Goal: Obtain resource: Download file/media

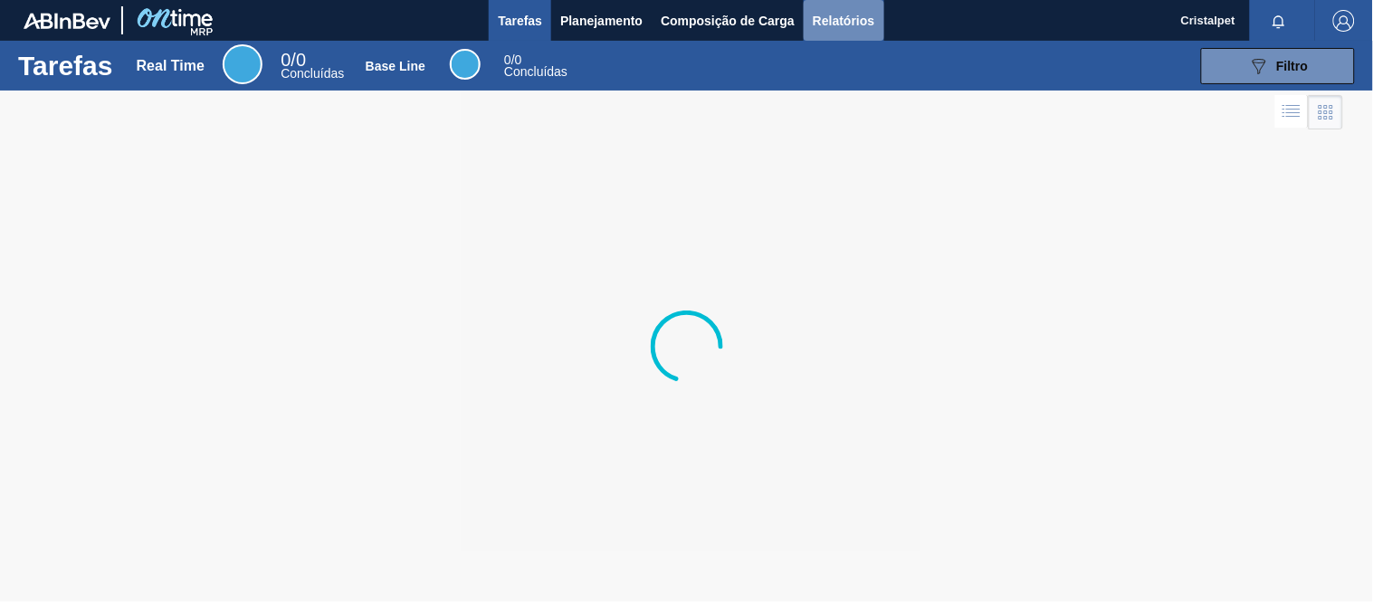
click at [839, 19] on span "Relatórios" at bounding box center [844, 21] width 62 height 22
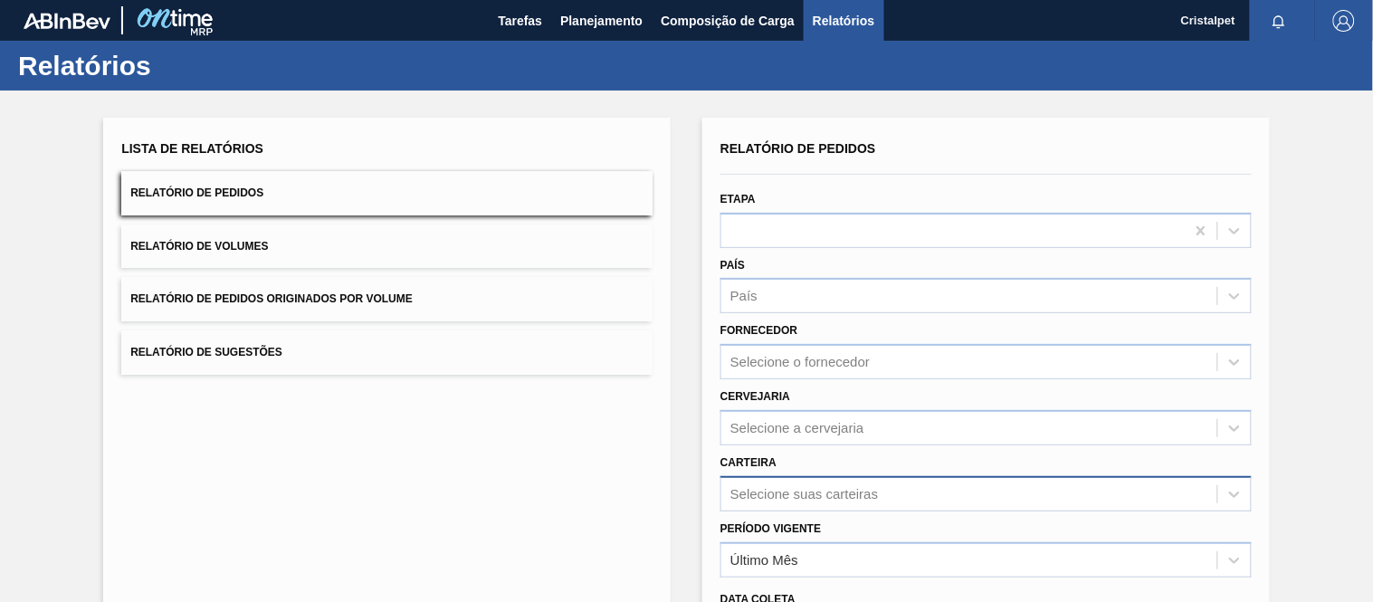
click at [781, 492] on div "Selecione suas carteiras" at bounding box center [803, 493] width 147 height 15
click at [781, 486] on div "Selecione suas carteiras" at bounding box center [803, 493] width 147 height 15
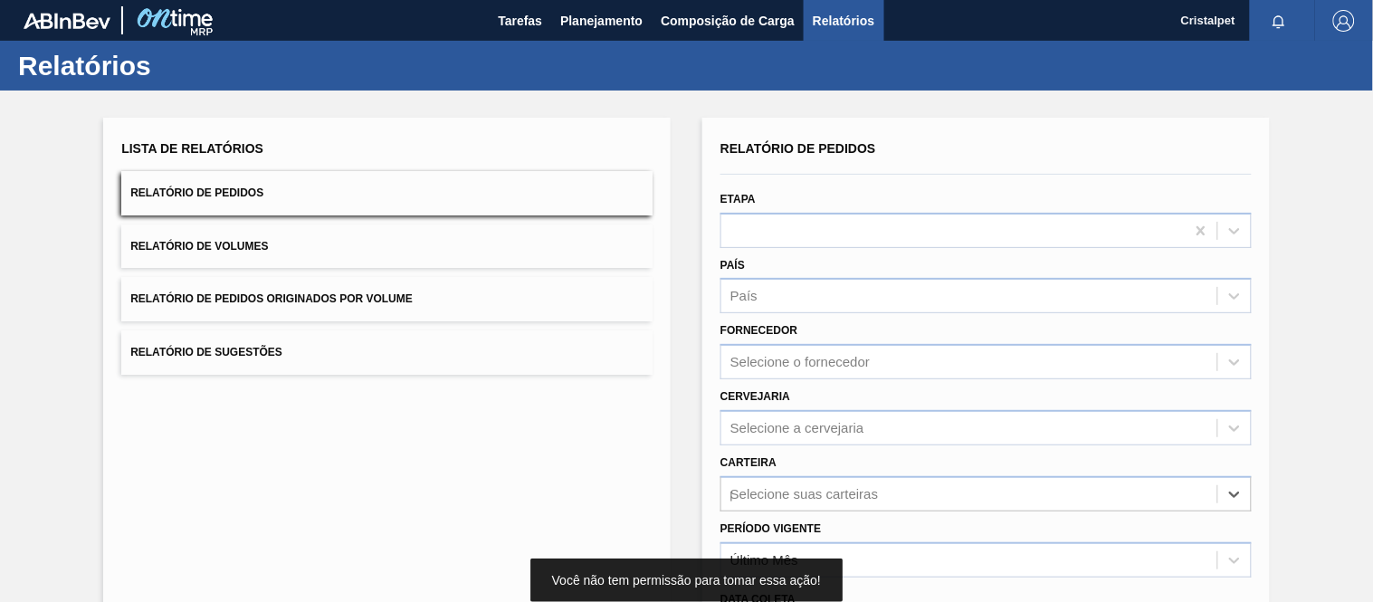
scroll to position [192, 0]
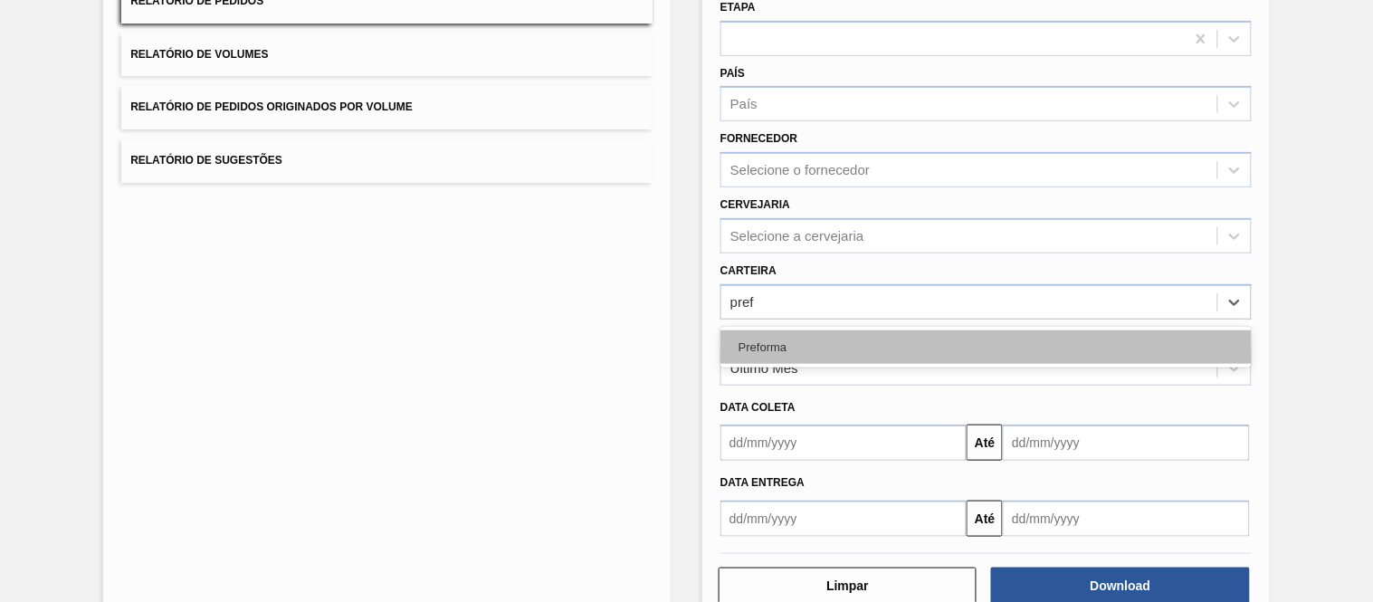
type input "pref"
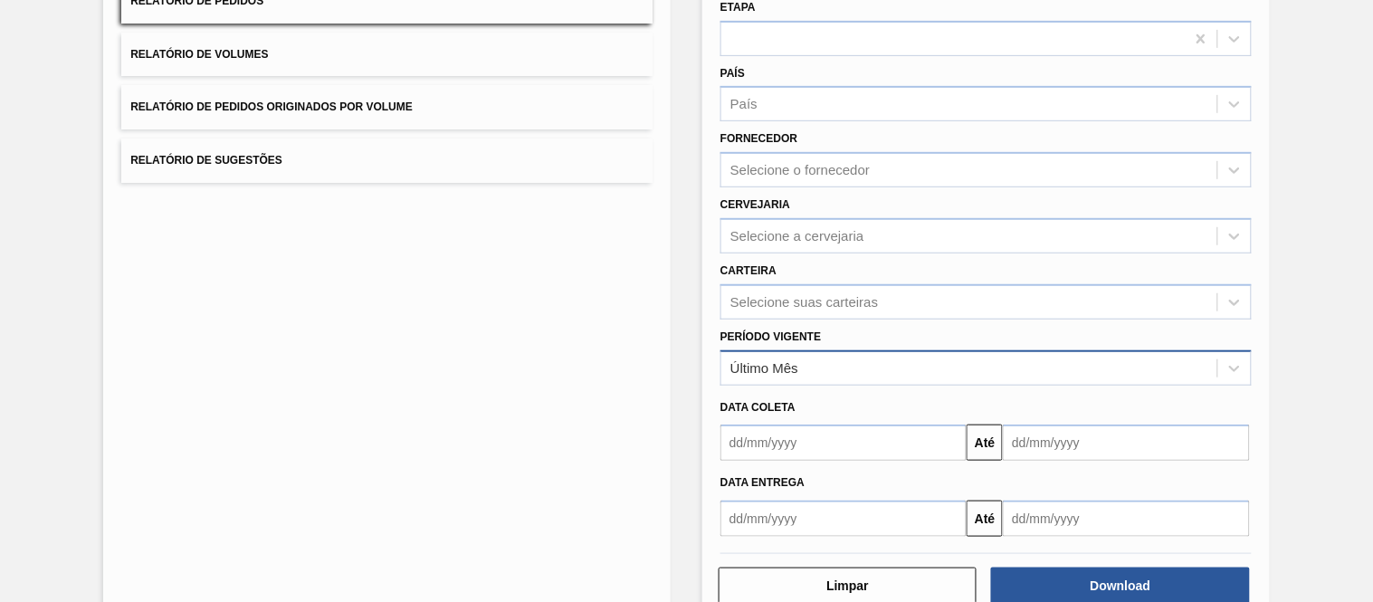
drag, startPoint x: 765, startPoint y: 341, endPoint x: 756, endPoint y: 372, distance: 32.1
click at [756, 372] on div "Último Mês" at bounding box center [969, 368] width 496 height 26
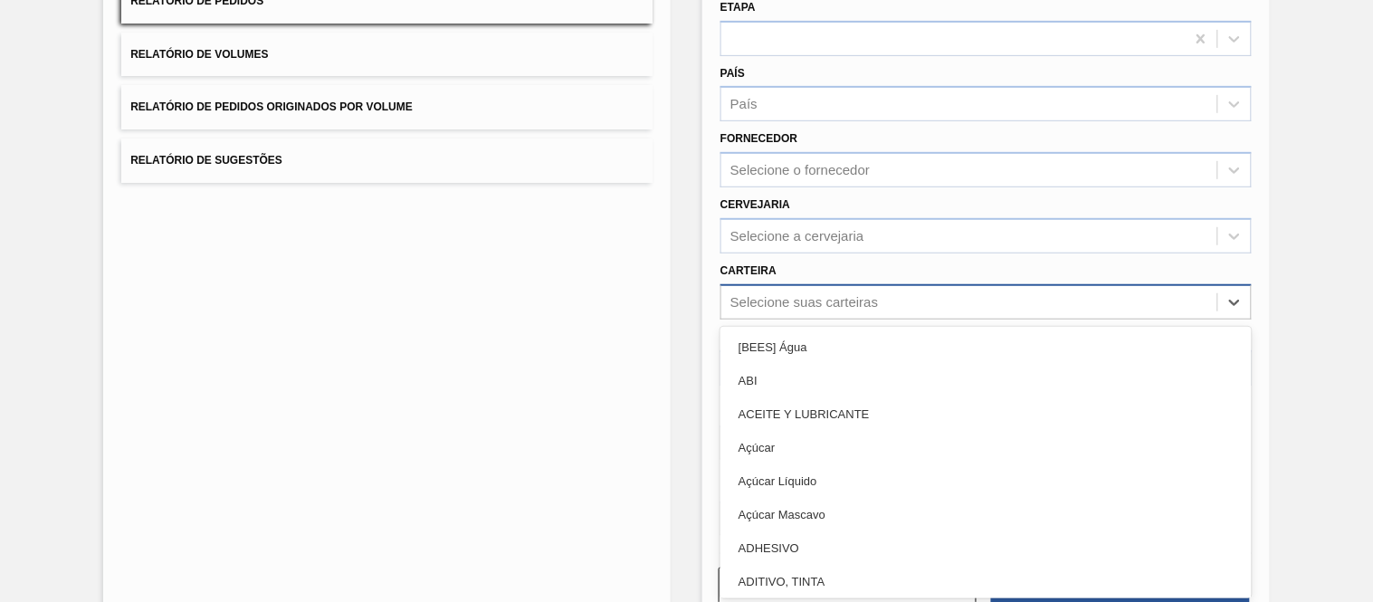
click at [765, 303] on div "Selecione suas carteiras" at bounding box center [803, 301] width 147 height 15
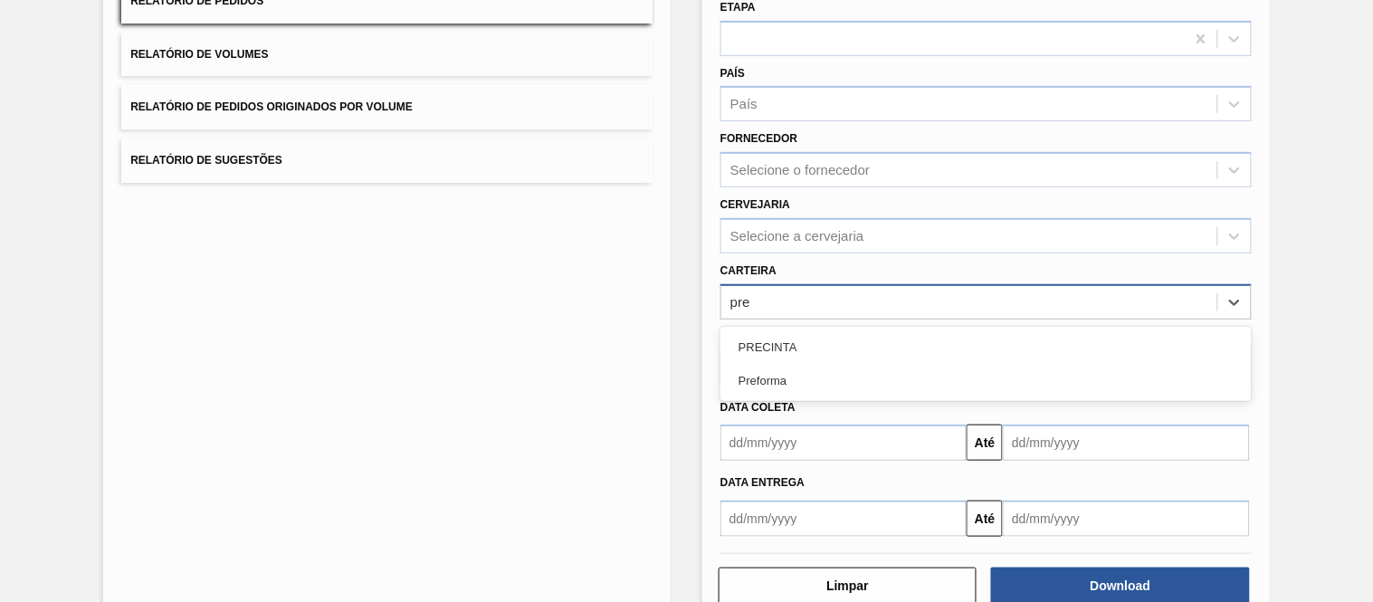
type input "pref"
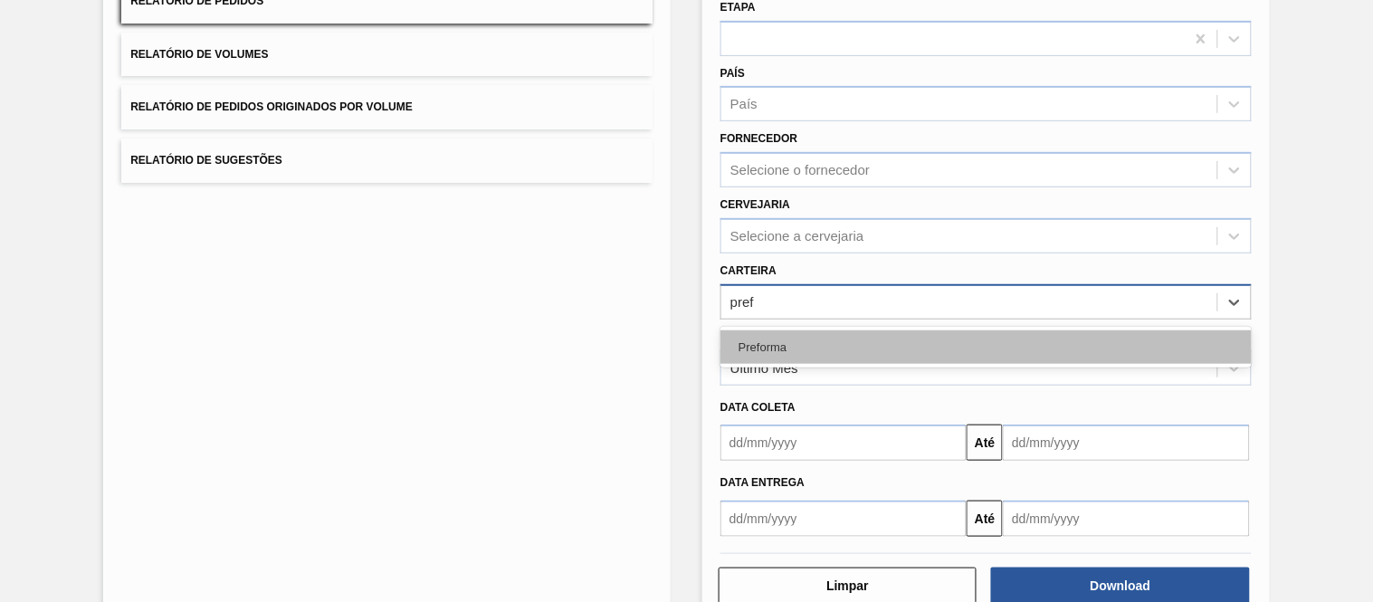
click at [781, 336] on div "Preforma" at bounding box center [985, 346] width 531 height 33
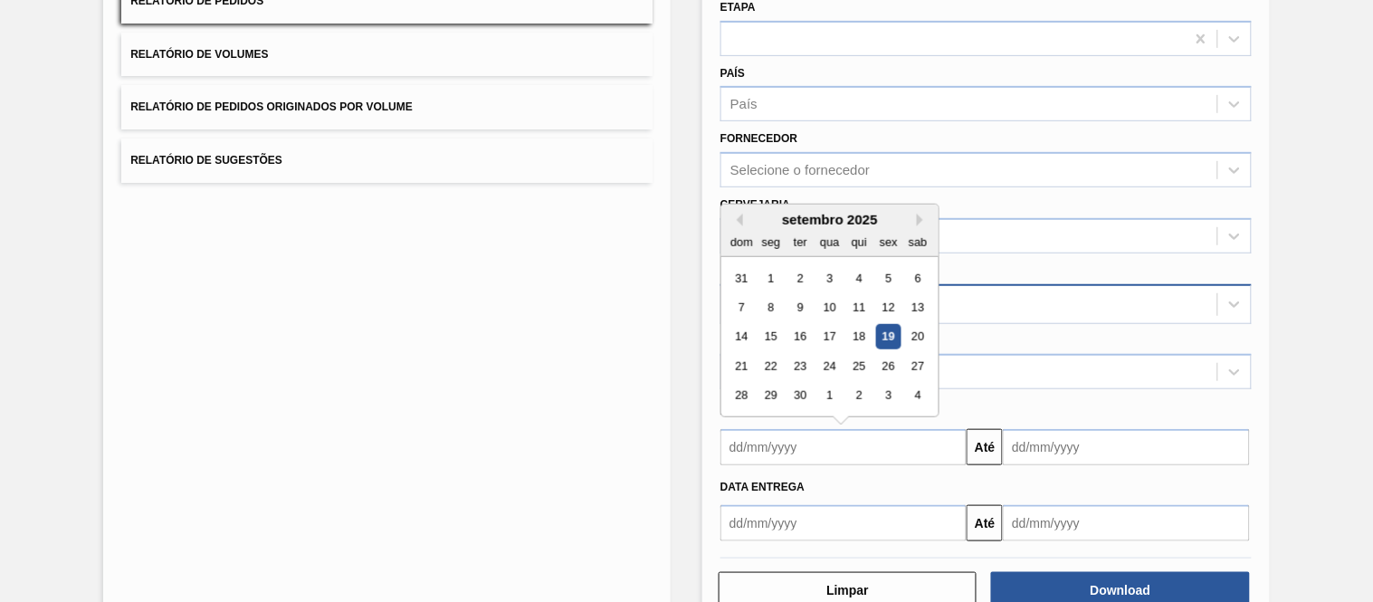
click at [767, 453] on input "text" at bounding box center [843, 447] width 246 height 36
click at [771, 272] on div "1" at bounding box center [771, 278] width 24 height 24
type input "[DATE]"
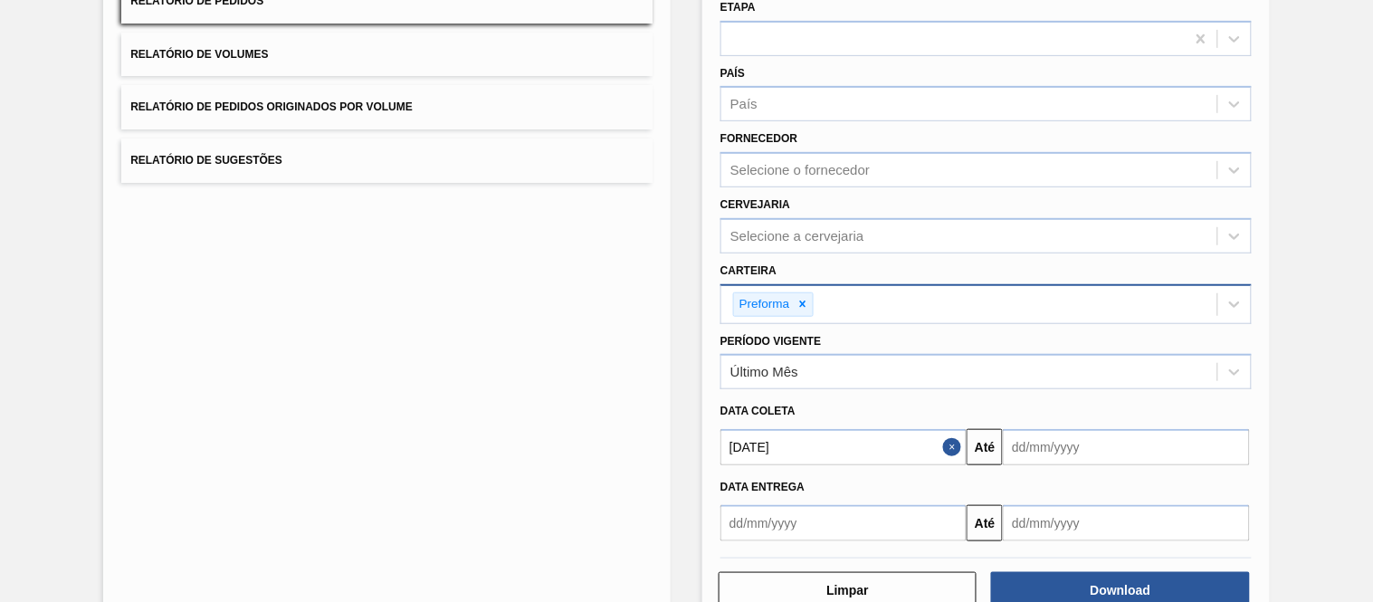
click at [1057, 450] on input "text" at bounding box center [1126, 447] width 246 height 36
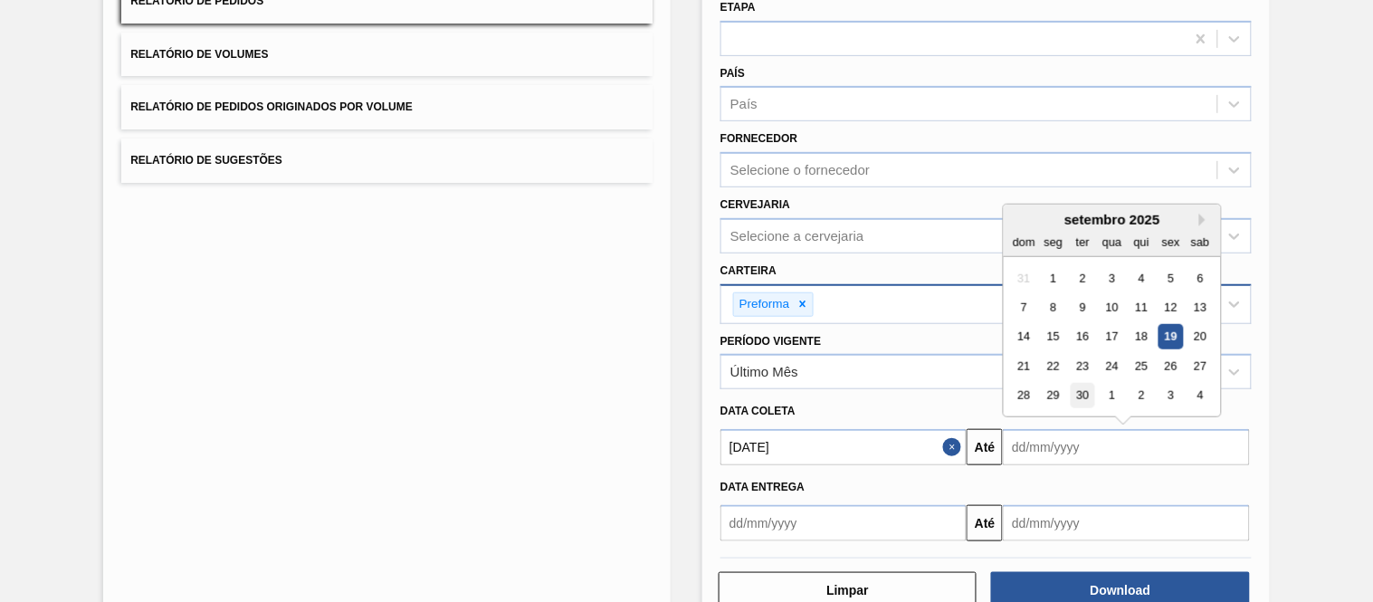
click at [1086, 394] on div "30" at bounding box center [1082, 396] width 24 height 24
type input "[DATE]"
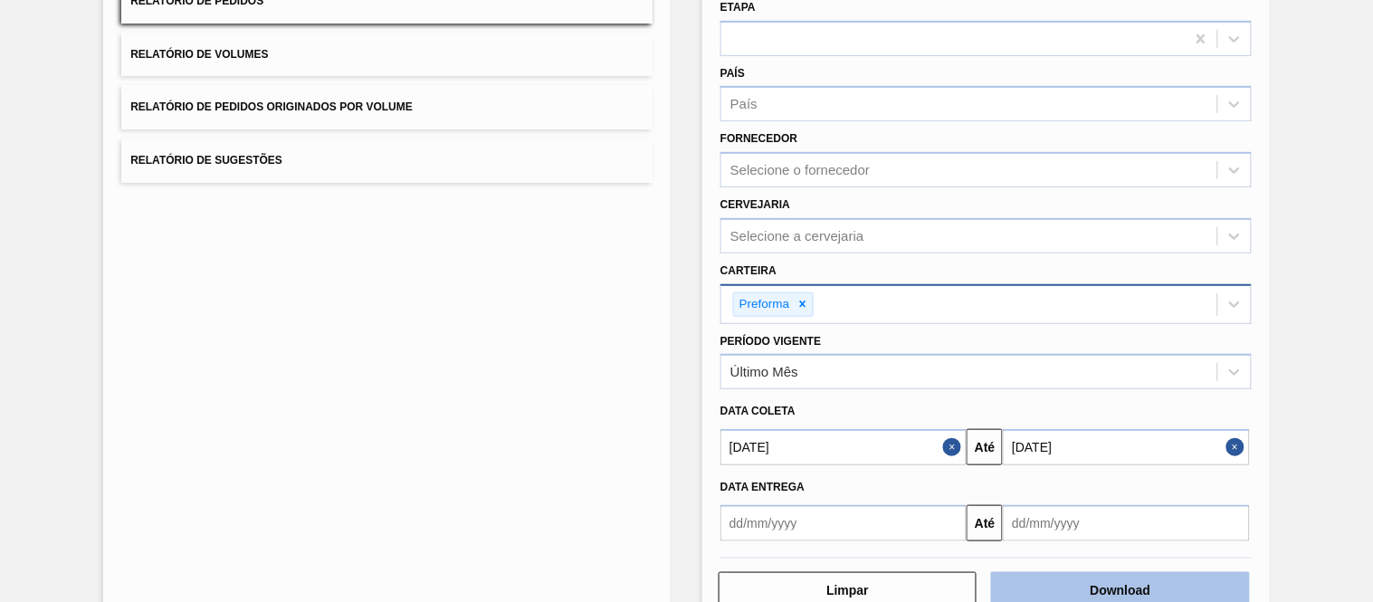
drag, startPoint x: 1099, startPoint y: 593, endPoint x: 1089, endPoint y: 585, distance: 12.3
click at [1089, 585] on button "Download" at bounding box center [1120, 590] width 258 height 36
